Goal: Information Seeking & Learning: Learn about a topic

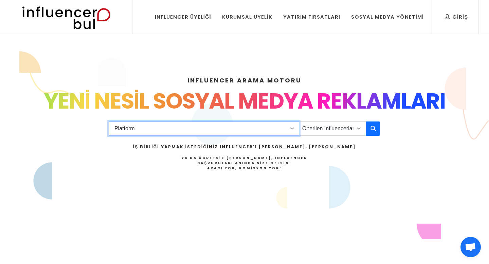
click at [294, 129] on select "Platform Instagram Facebook Youtube Tiktok Twitter Twitch" at bounding box center [204, 129] width 190 height 14
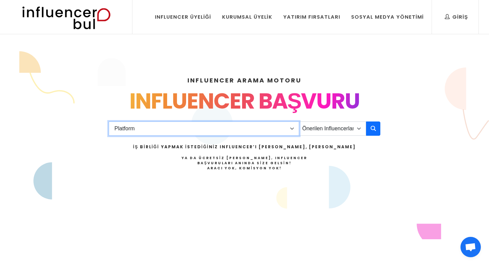
select select "1"
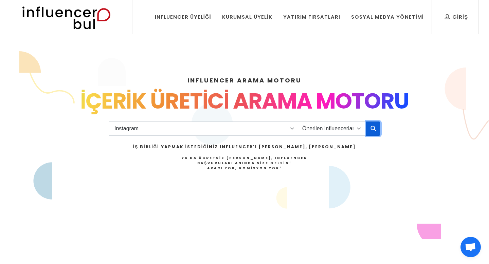
click at [370, 129] on icon "button" at bounding box center [372, 128] width 5 height 8
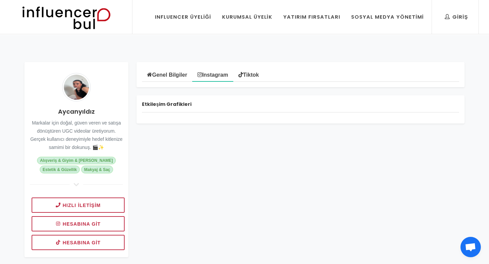
click at [256, 78] on link "Tiktok" at bounding box center [248, 75] width 31 height 14
click at [216, 74] on link "Instagram" at bounding box center [212, 75] width 41 height 14
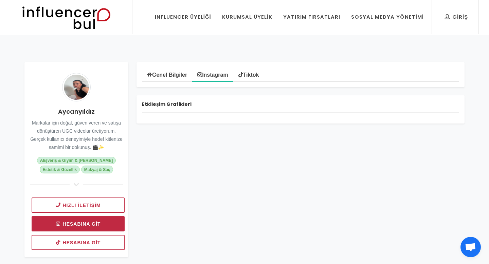
click at [108, 223] on link "Hesabına git" at bounding box center [78, 223] width 93 height 15
